Goal: Transaction & Acquisition: Book appointment/travel/reservation

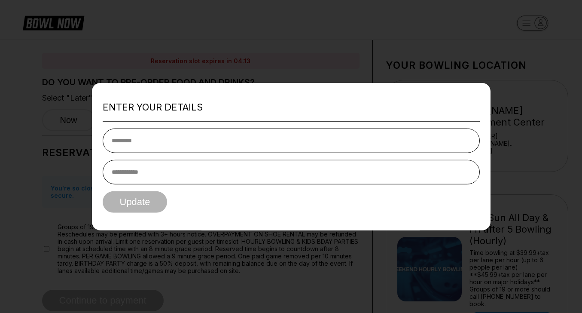
click at [266, 55] on div at bounding box center [291, 156] width 582 height 313
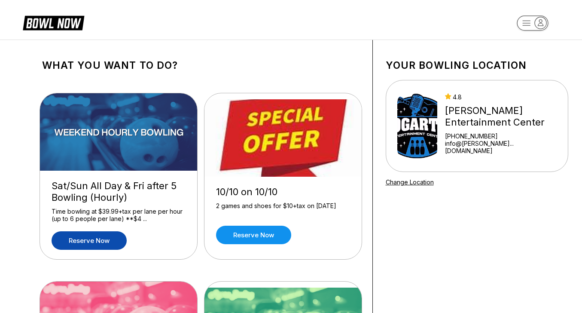
click at [85, 242] on link "Reserve now" at bounding box center [89, 240] width 75 height 18
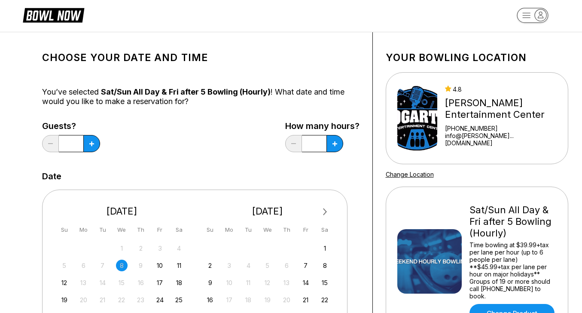
scroll to position [9, 0]
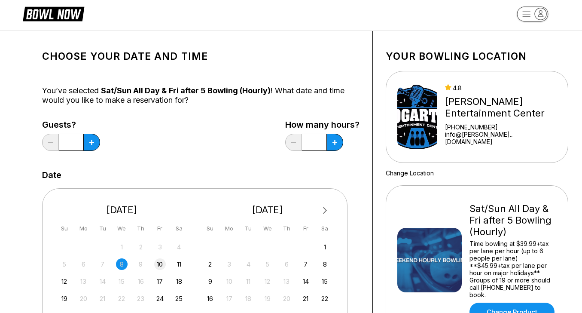
click at [159, 263] on div "10" at bounding box center [160, 264] width 12 height 12
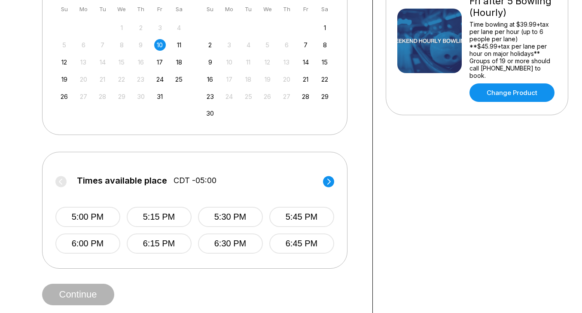
scroll to position [229, 0]
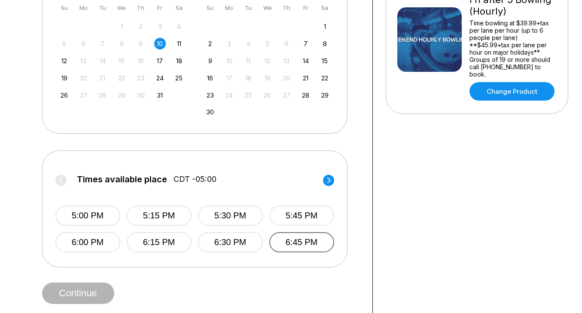
click at [303, 244] on button "6:45 PM" at bounding box center [301, 242] width 65 height 20
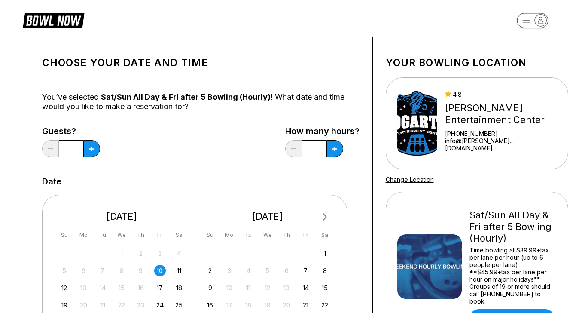
scroll to position [0, 0]
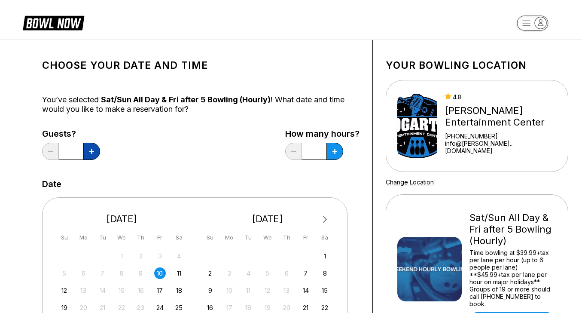
click at [93, 151] on icon at bounding box center [91, 151] width 5 height 5
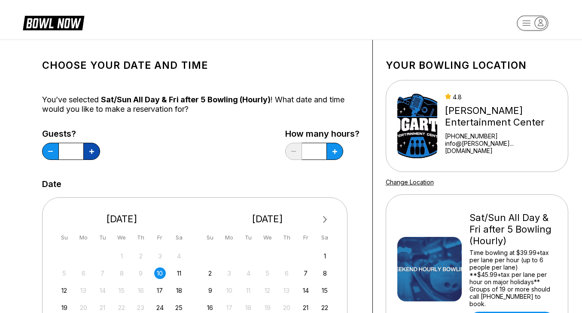
click at [93, 151] on icon at bounding box center [91, 151] width 5 height 5
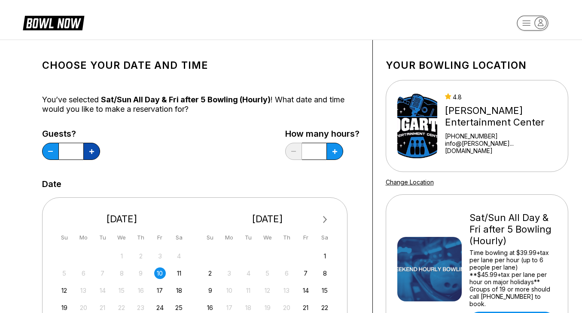
click at [93, 151] on icon at bounding box center [91, 151] width 5 height 5
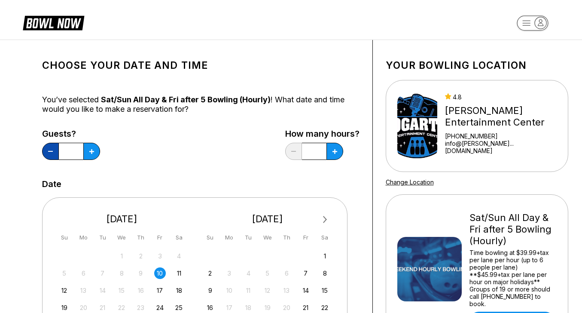
click at [48, 153] on button at bounding box center [50, 151] width 17 height 17
type input "**"
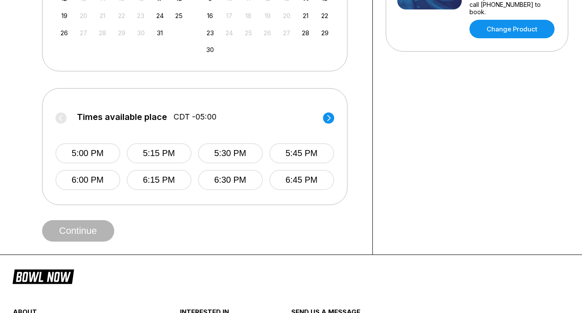
scroll to position [302, 0]
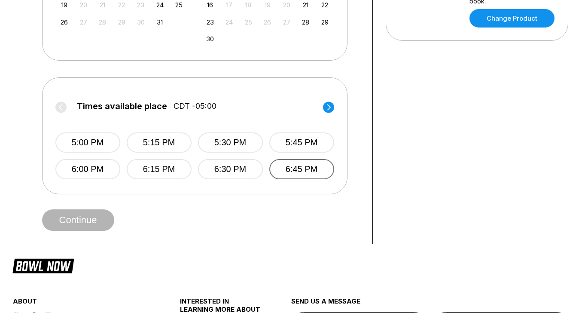
click at [299, 171] on button "6:45 PM" at bounding box center [301, 169] width 65 height 20
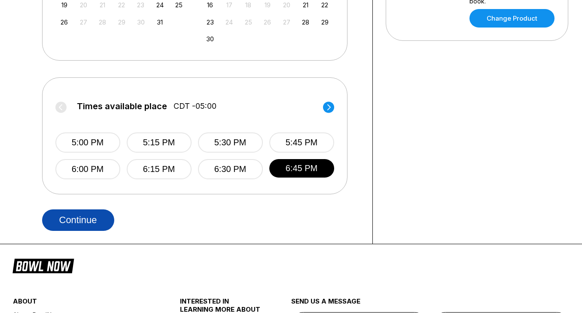
click at [70, 224] on button "Continue" at bounding box center [78, 219] width 72 height 21
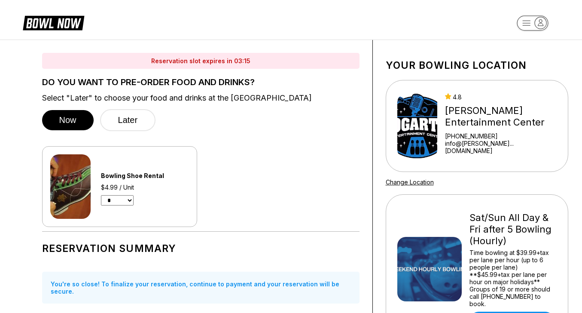
click at [128, 203] on select "* * * * * * * * * * ** ** **" at bounding box center [117, 200] width 33 height 10
click at [131, 197] on select "* * * * * * * * * * ** ** **" at bounding box center [117, 200] width 33 height 10
select select "**"
click at [101, 195] on select "* * * * * * * * * * ** ** **" at bounding box center [117, 200] width 33 height 10
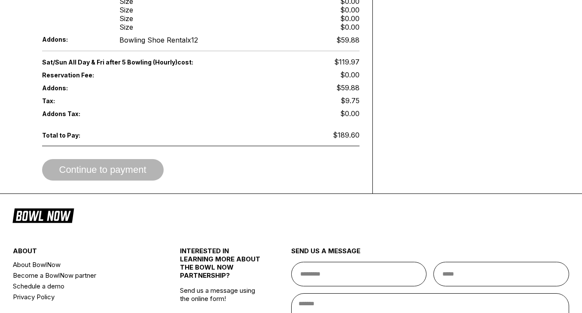
scroll to position [648, 0]
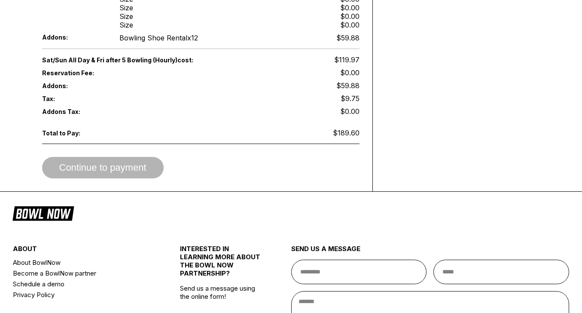
click at [117, 164] on span "Continue to payment" at bounding box center [103, 168] width 122 height 9
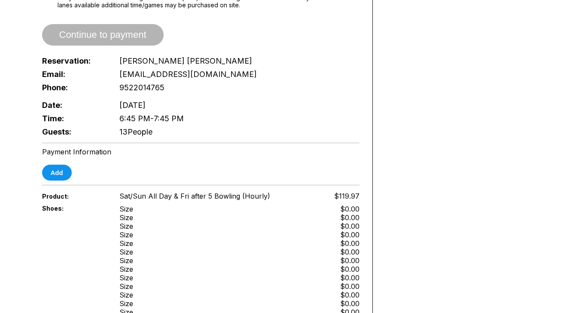
scroll to position [428, 0]
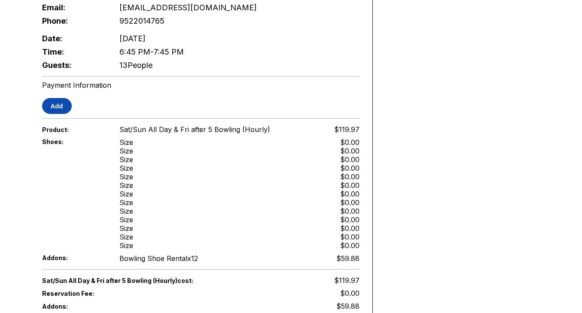
click at [51, 102] on button "Add" at bounding box center [57, 106] width 30 height 16
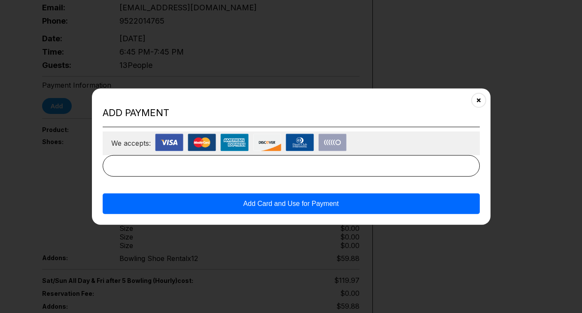
click at [280, 202] on button "Add Card and Use for Payment" at bounding box center [291, 203] width 377 height 21
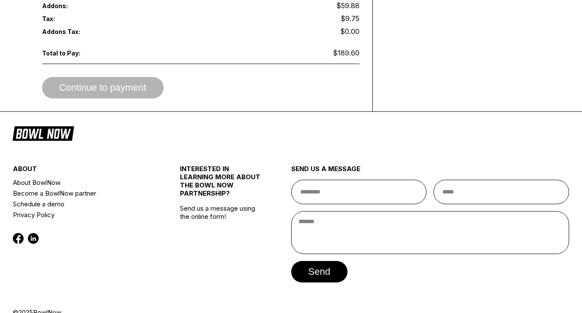
scroll to position [735, 0]
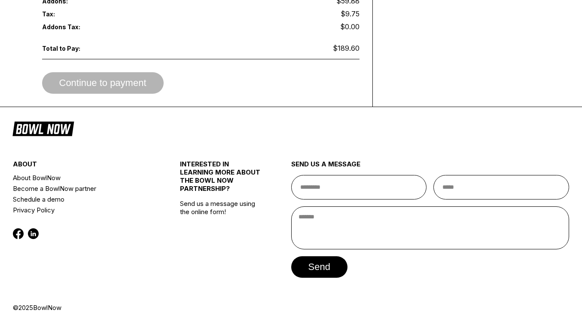
click at [139, 79] on span "Continue to payment" at bounding box center [103, 83] width 122 height 9
click at [108, 79] on span "Continue to payment" at bounding box center [103, 83] width 122 height 9
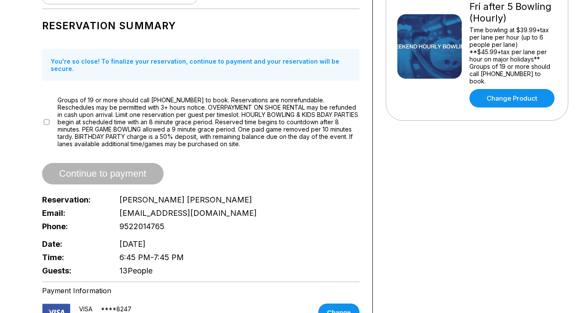
scroll to position [203, 0]
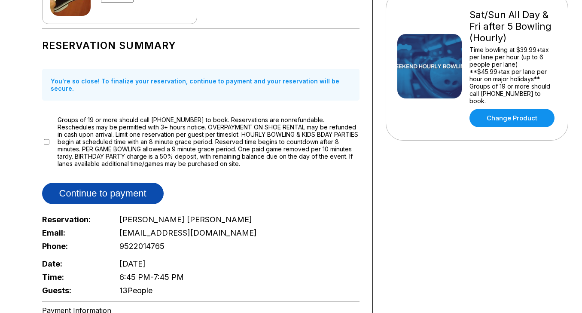
click at [73, 183] on button "Continue to payment" at bounding box center [103, 193] width 122 height 21
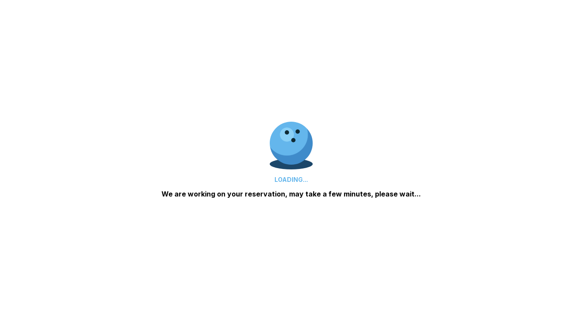
scroll to position [21, 0]
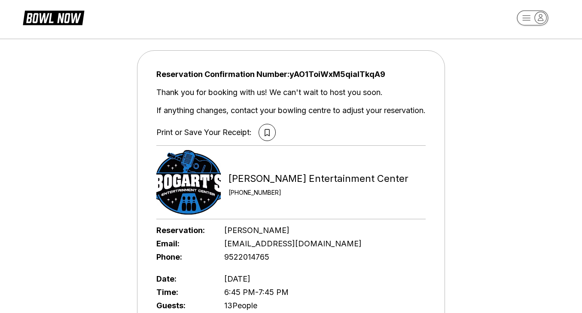
scroll to position [4, 0]
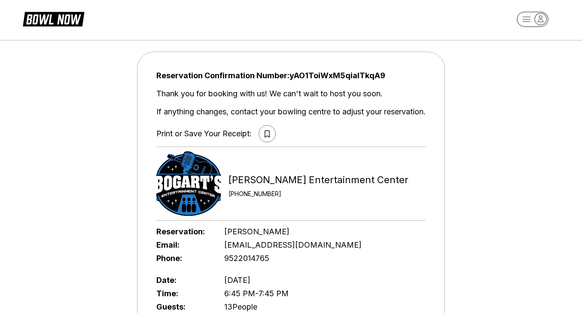
click at [265, 134] on icon at bounding box center [267, 133] width 5 height 7
click at [266, 133] on icon at bounding box center [267, 133] width 5 height 7
